Goal: Task Accomplishment & Management: Manage account settings

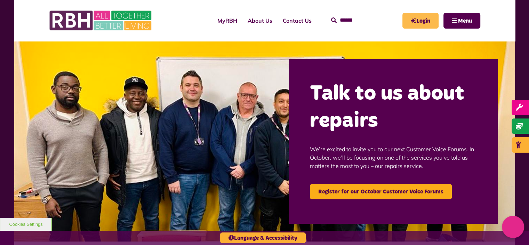
click at [426, 15] on link "Login" at bounding box center [421, 21] width 36 height 16
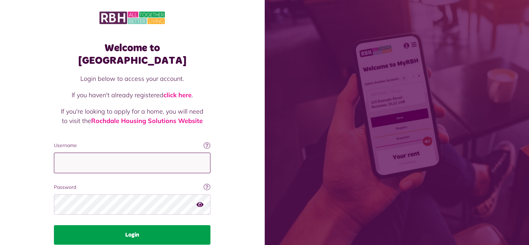
type input "**********"
click at [160, 225] on button "Login" at bounding box center [132, 234] width 157 height 19
click at [157, 225] on button "Login" at bounding box center [132, 234] width 157 height 19
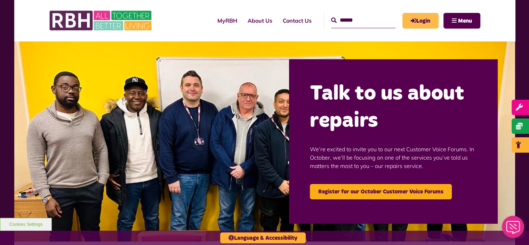
click at [425, 21] on link "Login" at bounding box center [421, 21] width 36 height 16
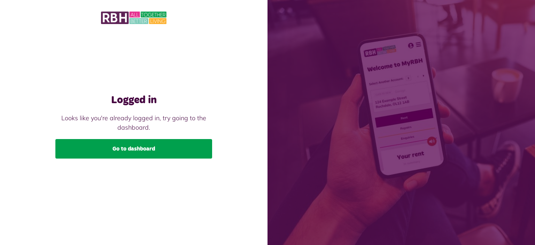
click at [192, 150] on link "Go to dashboard" at bounding box center [133, 148] width 157 height 19
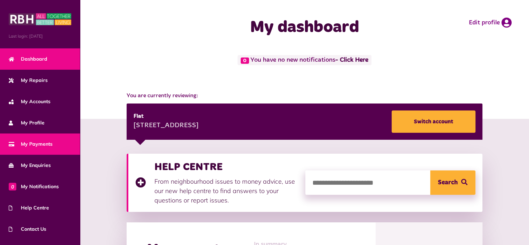
click at [57, 144] on link "My Payments" at bounding box center [40, 143] width 80 height 21
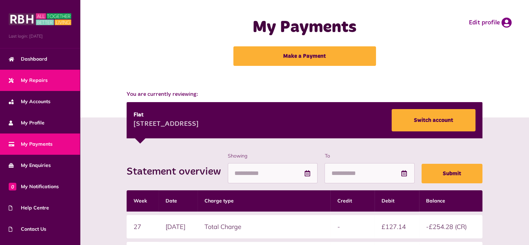
click at [49, 78] on link "My Repairs" at bounding box center [40, 80] width 80 height 21
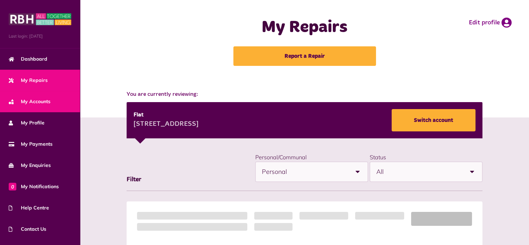
click at [29, 108] on link "My Accounts" at bounding box center [40, 101] width 80 height 21
